Goal: Find specific page/section: Find specific page/section

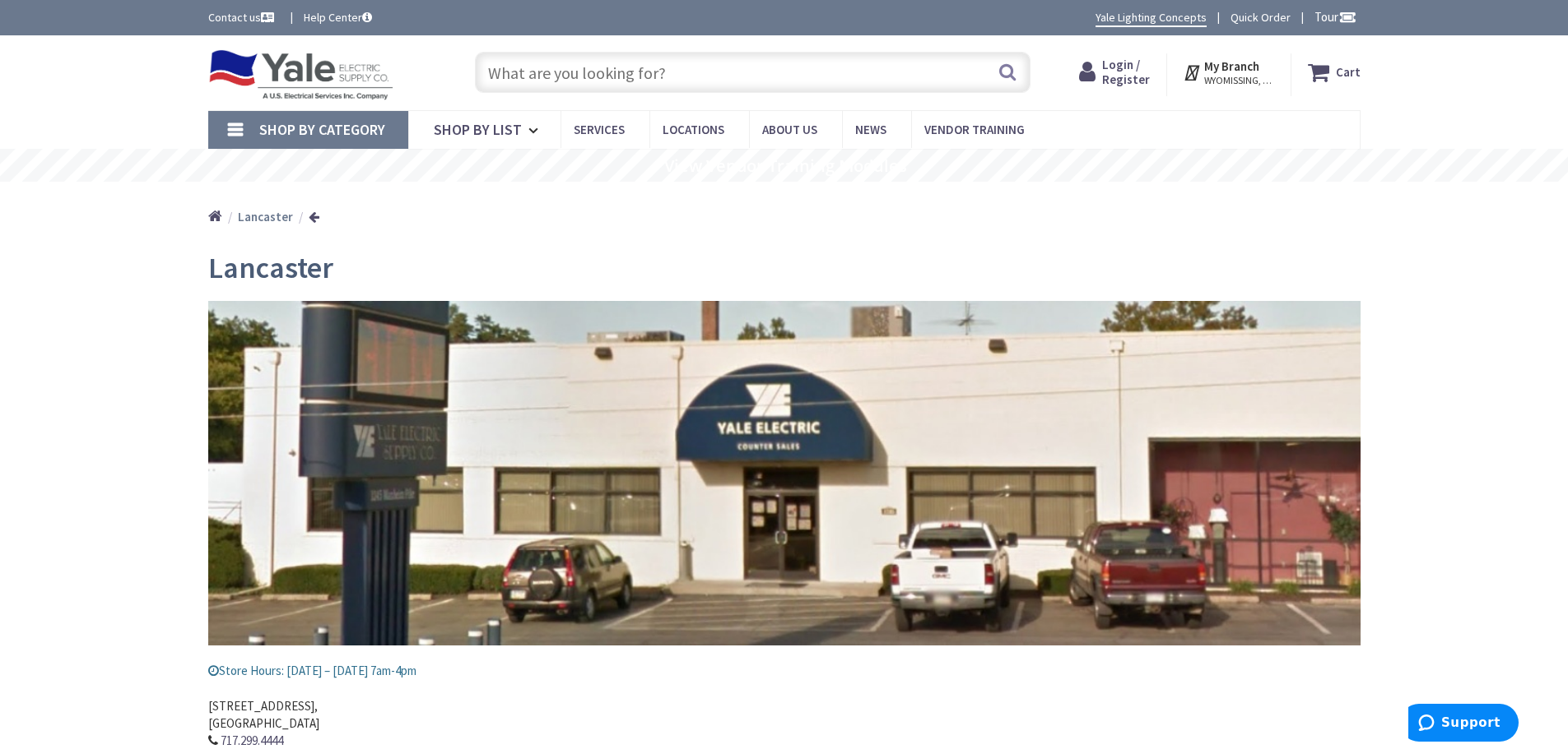
click at [560, 73] on input "text" at bounding box center [752, 73] width 556 height 41
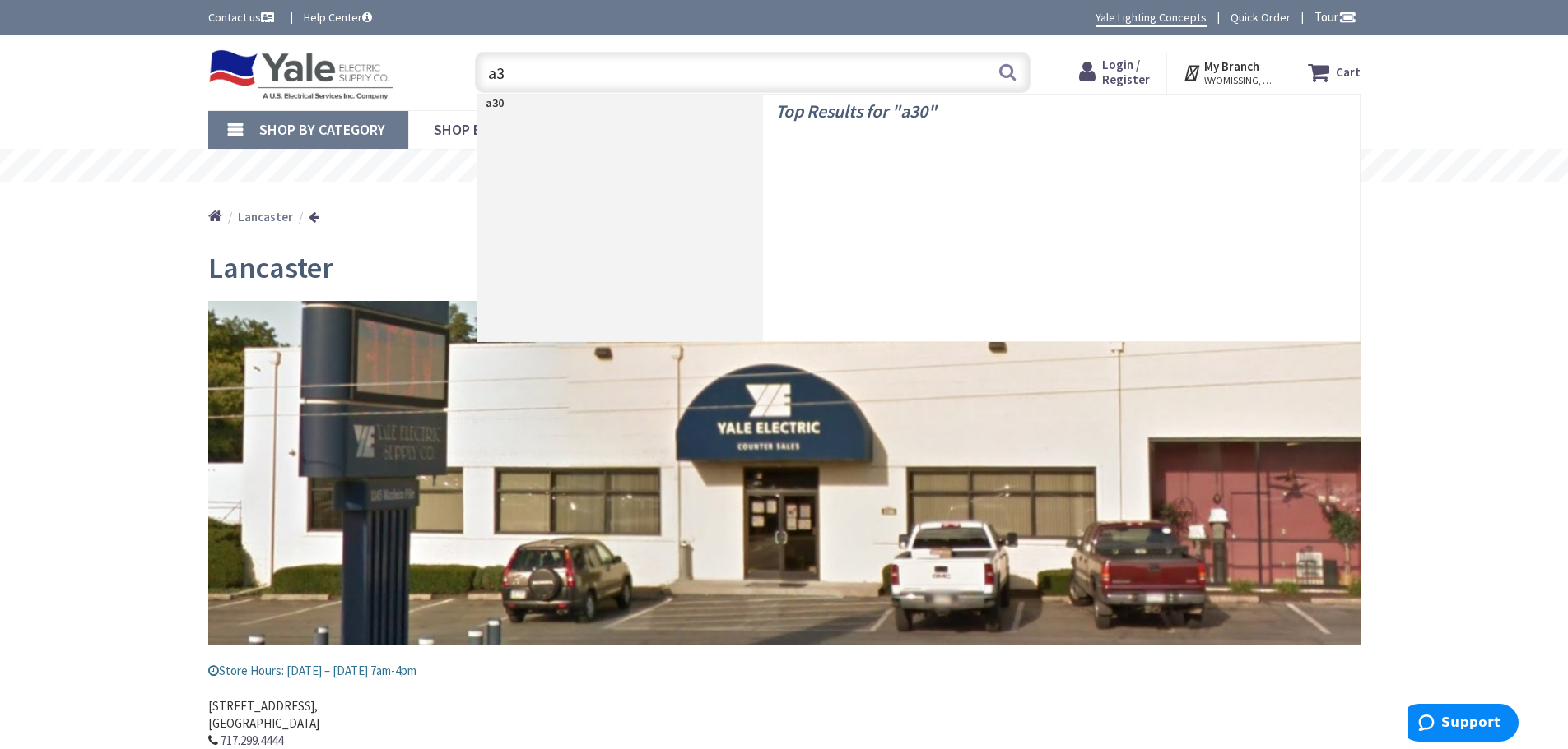
type input "a"
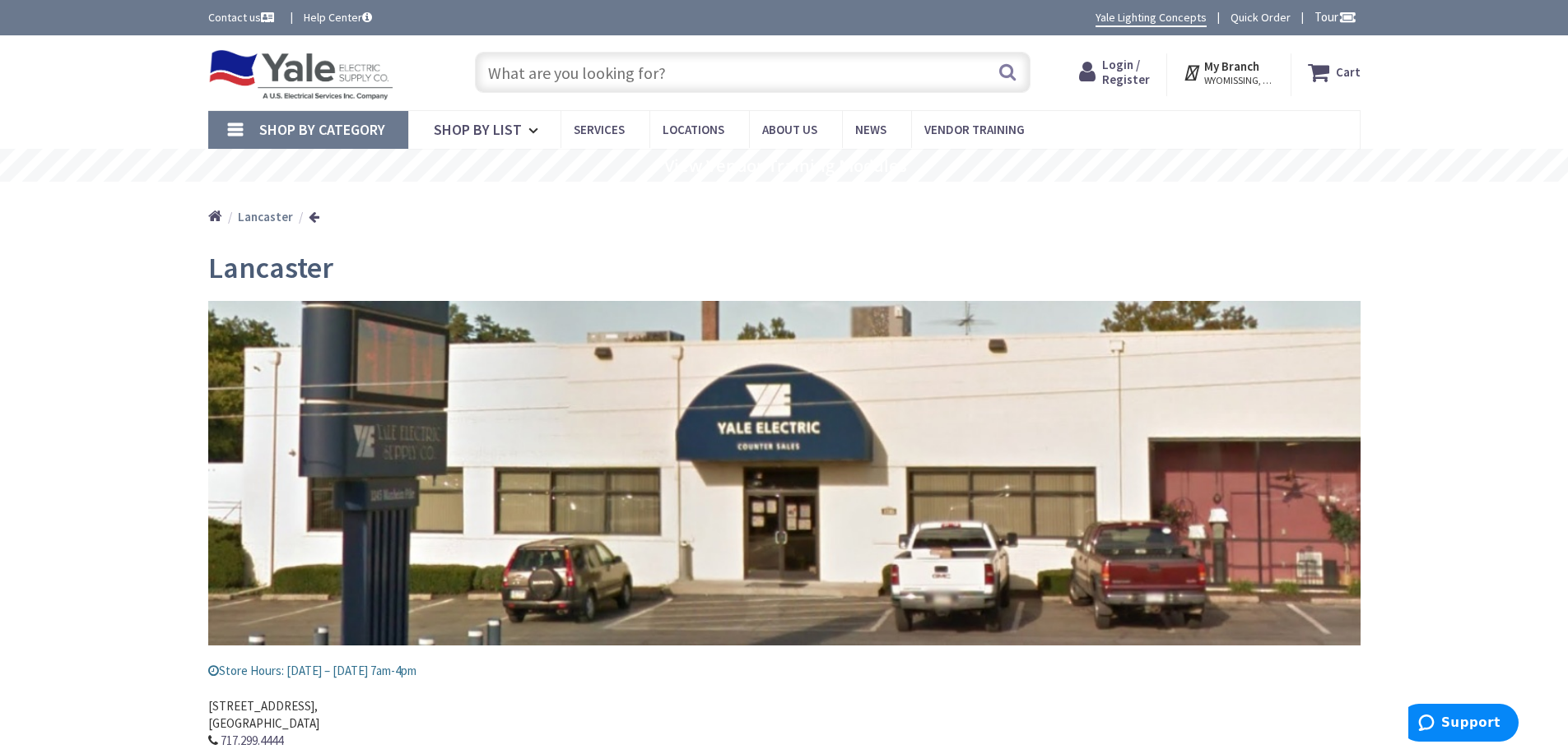
click at [309, 128] on span "Shop By Category" at bounding box center [322, 129] width 126 height 19
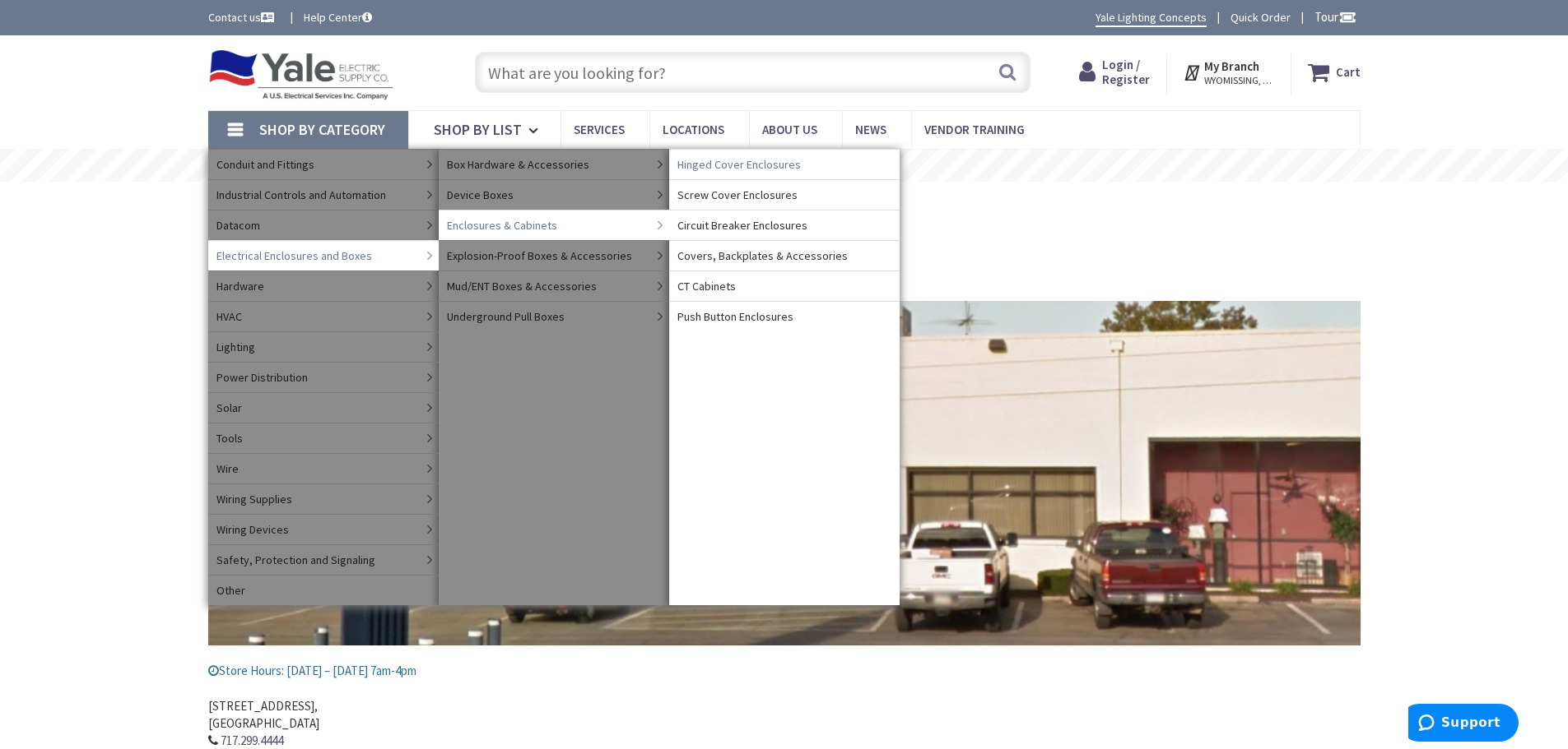
click at [728, 169] on span "Hinged Cover Enclosures" at bounding box center [739, 164] width 123 height 16
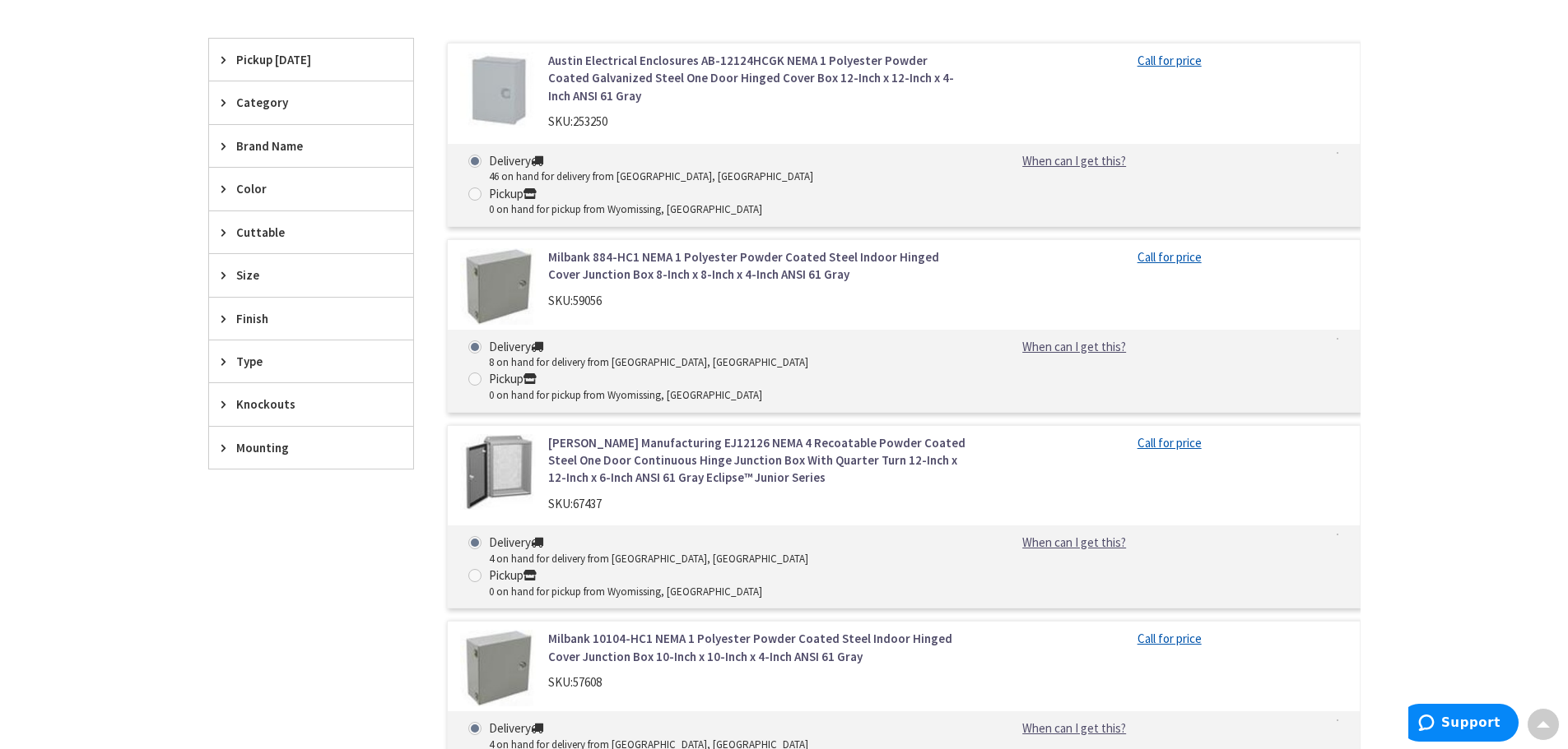
scroll to position [494, 0]
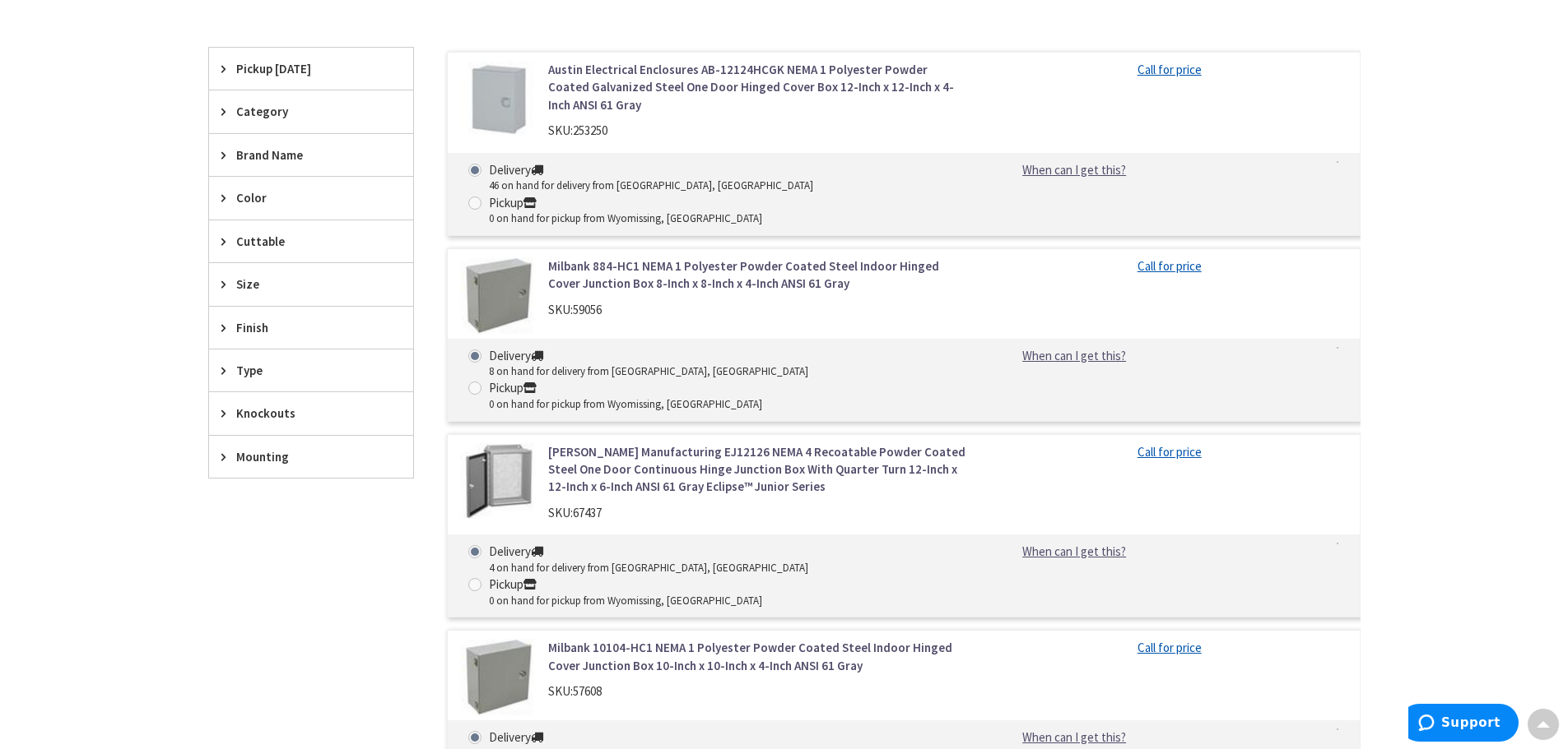
click at [280, 330] on span "Finish" at bounding box center [303, 328] width 134 height 17
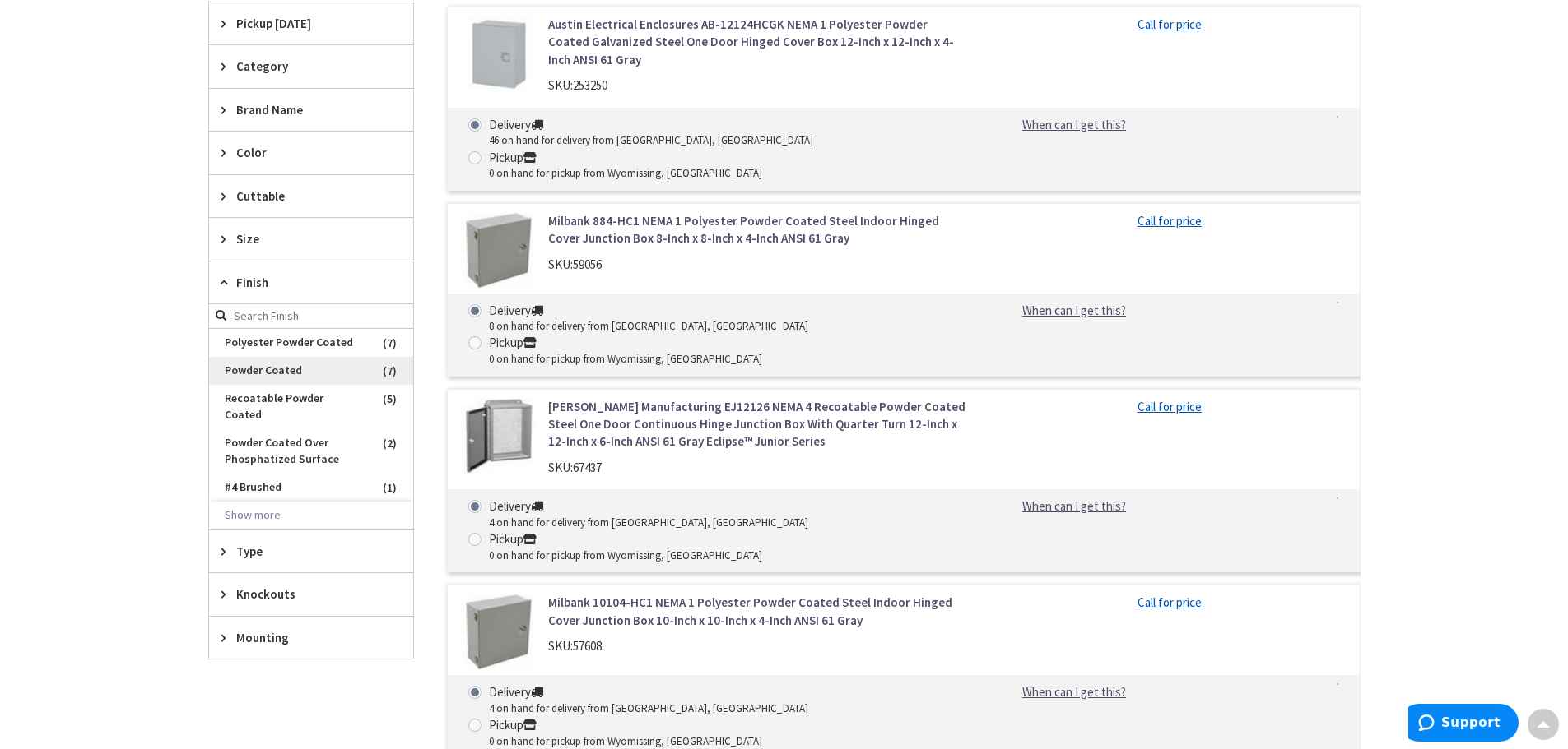
scroll to position [576, 0]
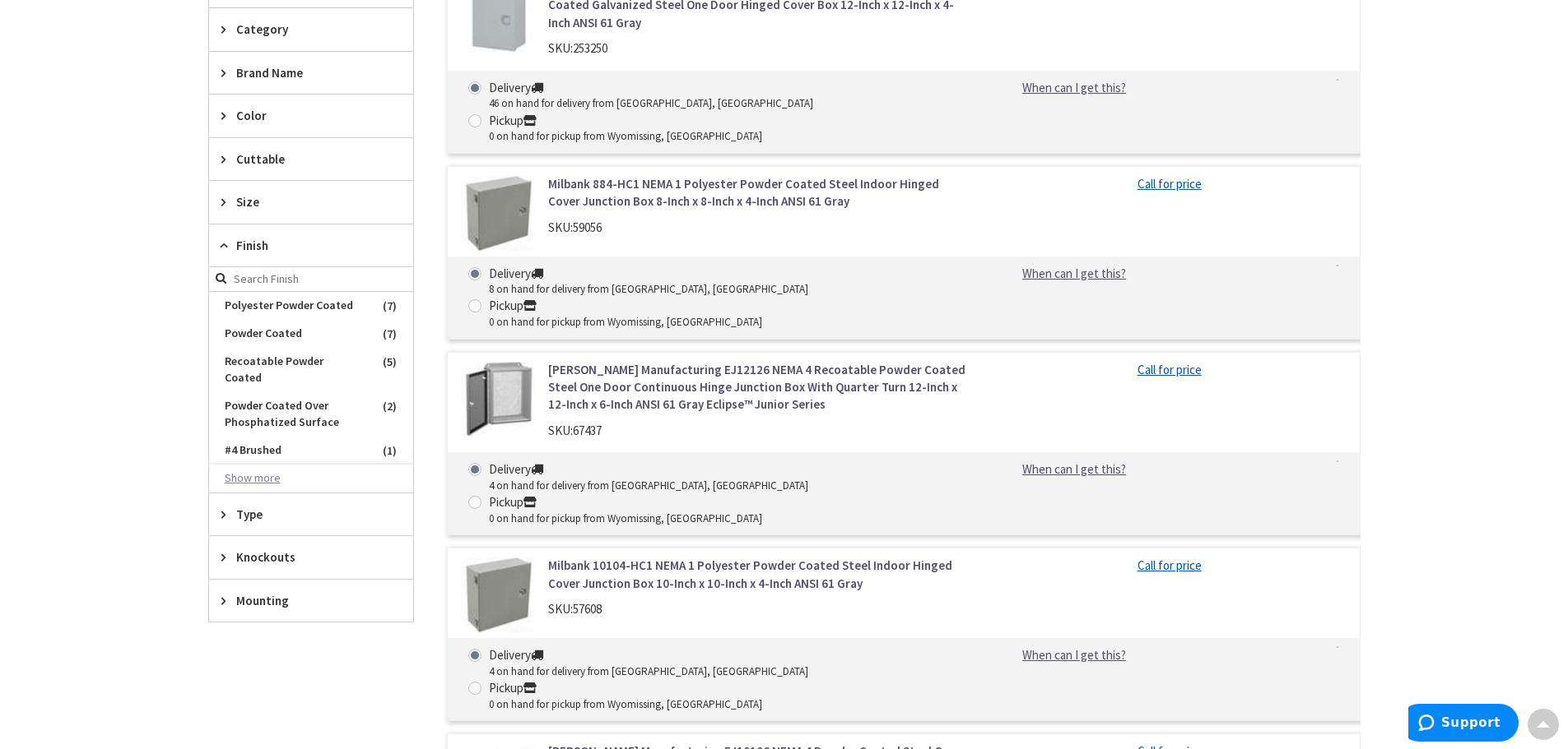
click at [263, 465] on button "Show more" at bounding box center [311, 479] width 204 height 28
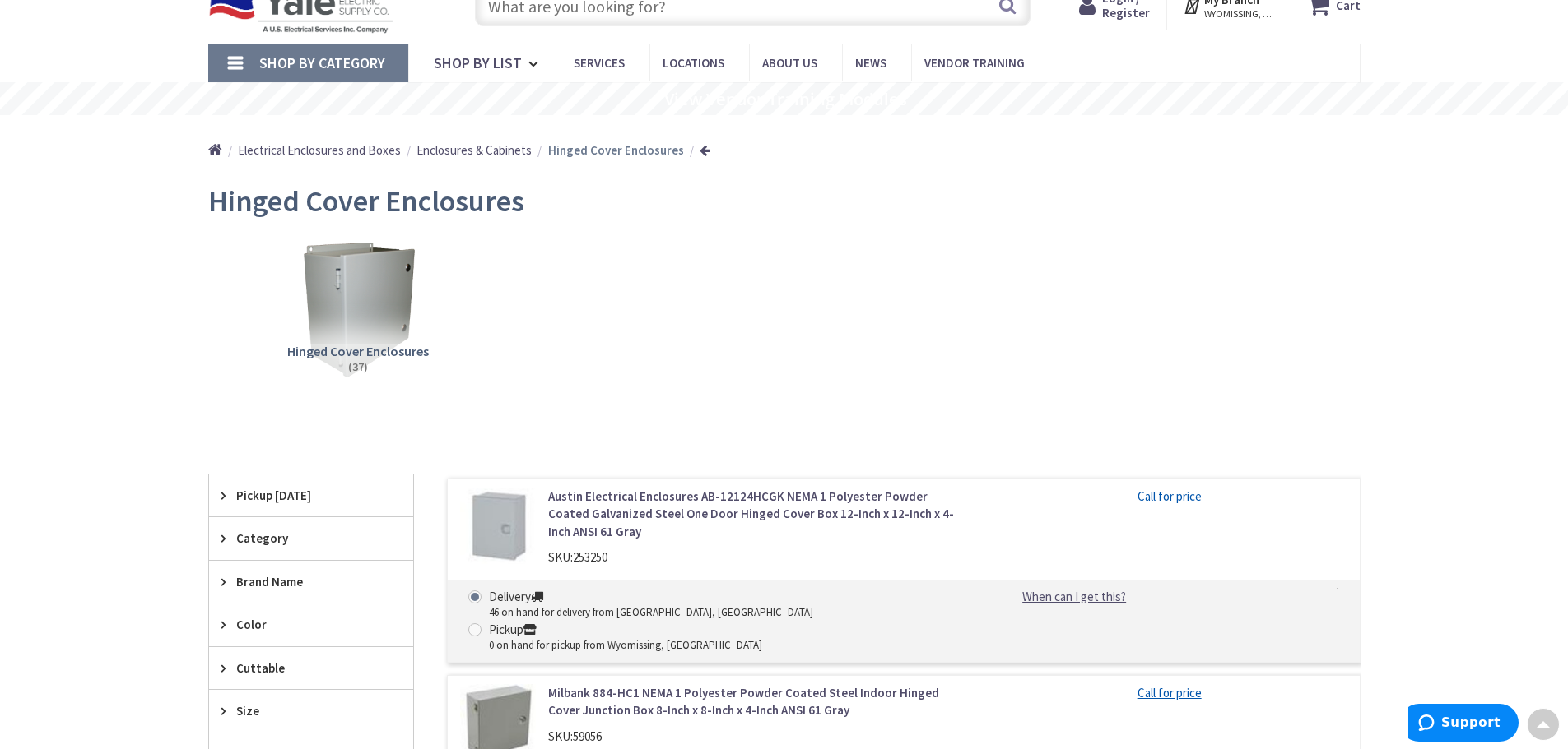
scroll to position [0, 0]
